Goal: Information Seeking & Learning: Learn about a topic

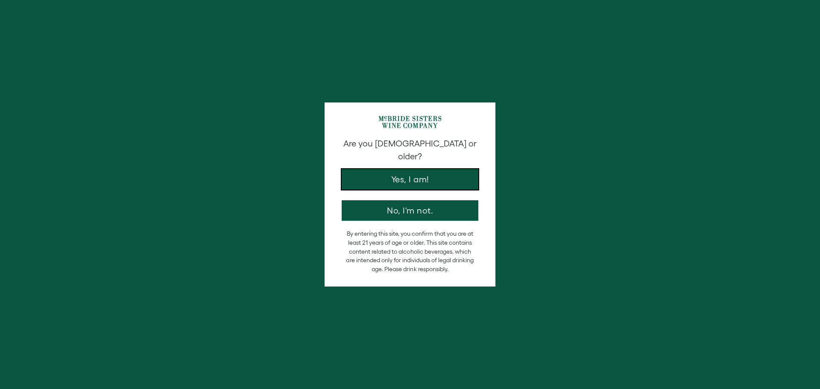
click at [406, 169] on button "Yes, I am!" at bounding box center [410, 179] width 137 height 21
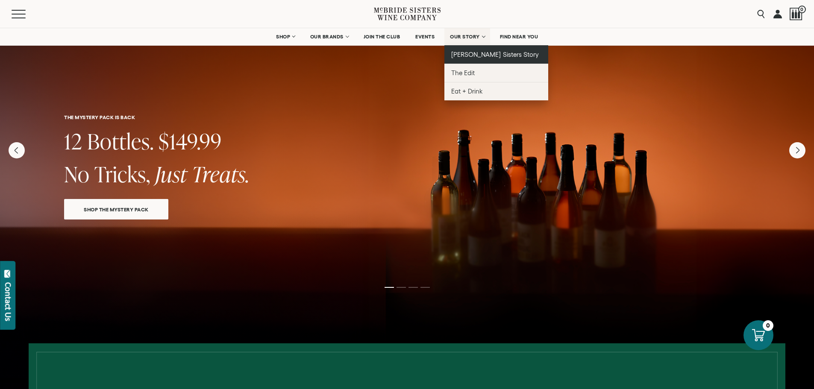
click at [475, 54] on span "[PERSON_NAME] Sisters Story" at bounding box center [495, 54] width 88 height 7
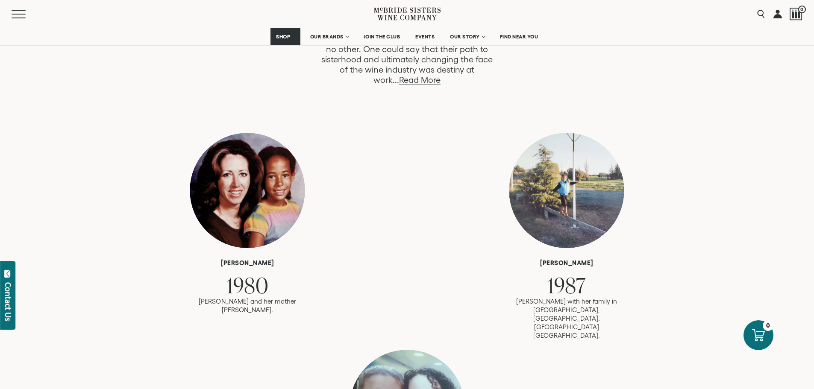
scroll to position [470, 0]
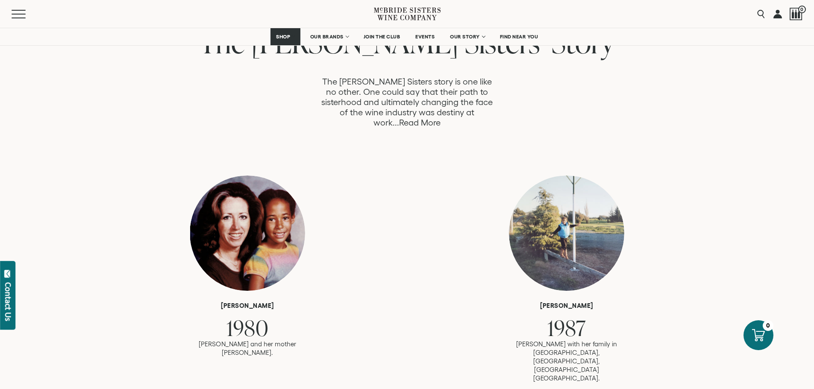
click at [441, 118] on link "Read More" at bounding box center [419, 123] width 41 height 10
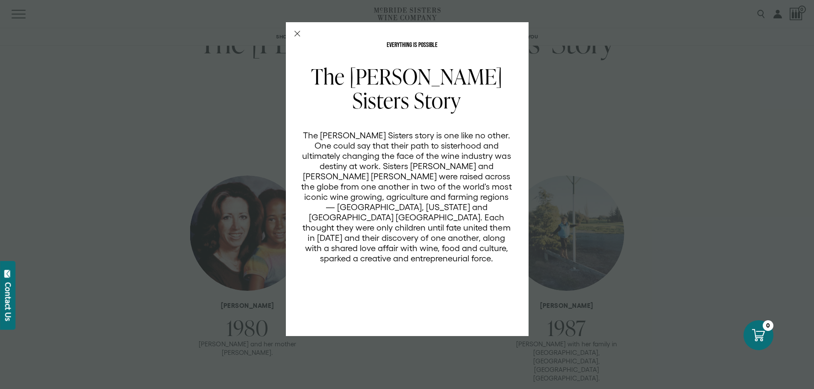
click at [297, 34] on icon "Close Modal" at bounding box center [297, 34] width 6 height 6
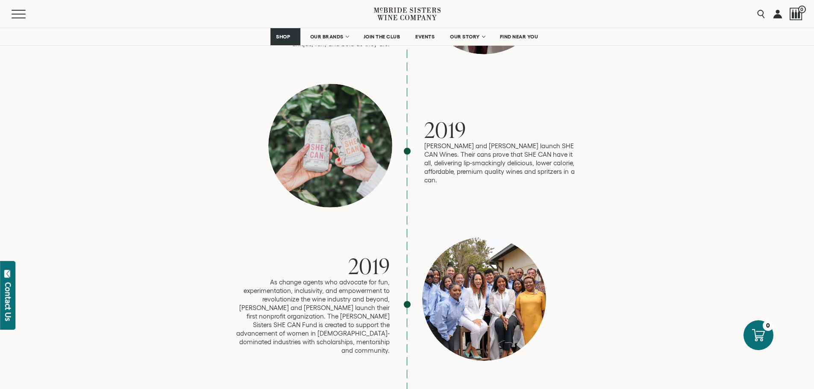
scroll to position [1709, 0]
